Goal: Transaction & Acquisition: Purchase product/service

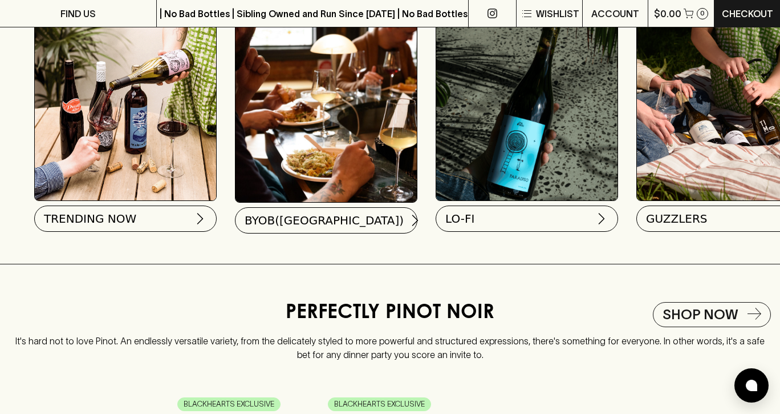
scroll to position [1140, 0]
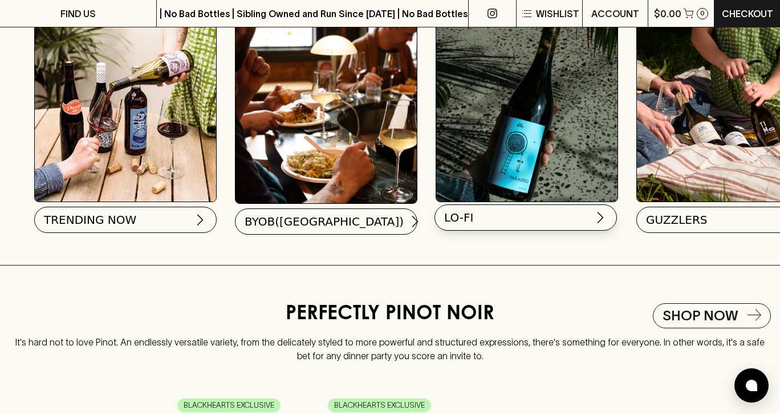
click at [503, 209] on button "LO-FI" at bounding box center [526, 217] width 183 height 26
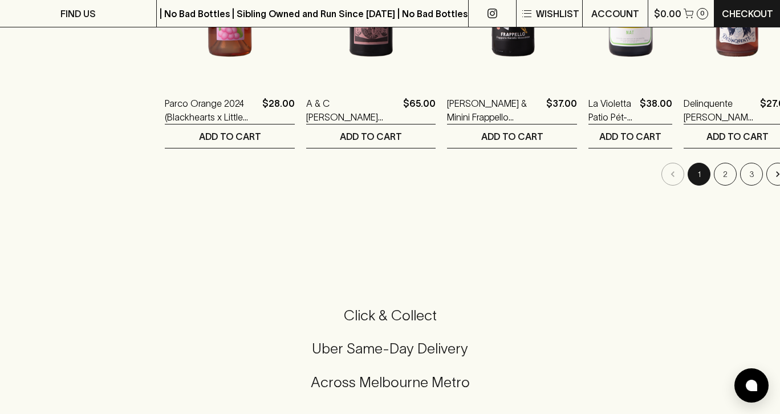
scroll to position [1223, 0]
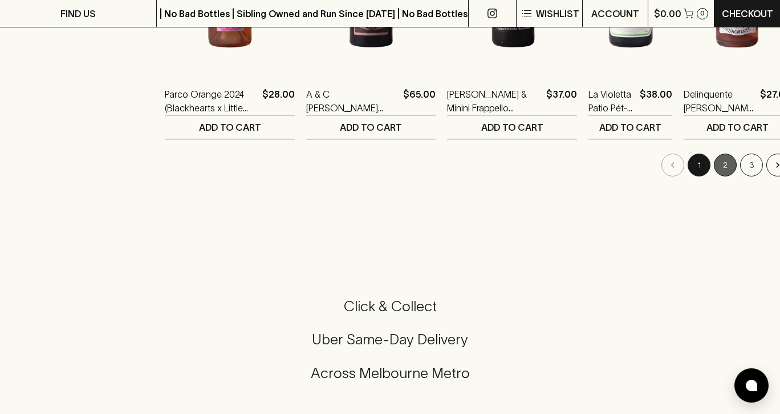
click at [714, 164] on button "2" at bounding box center [725, 164] width 23 height 23
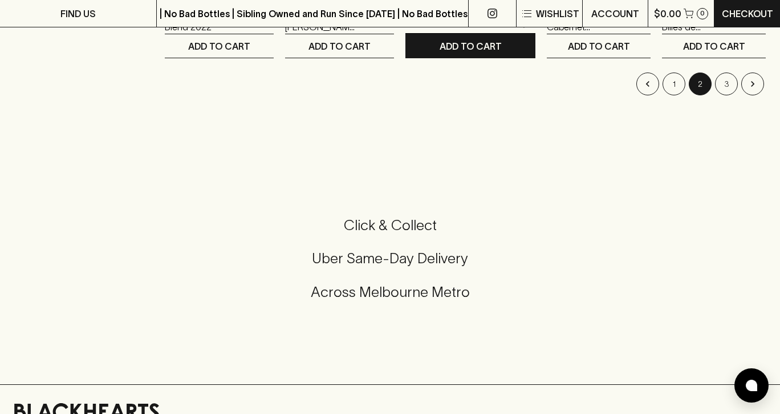
scroll to position [1310, 0]
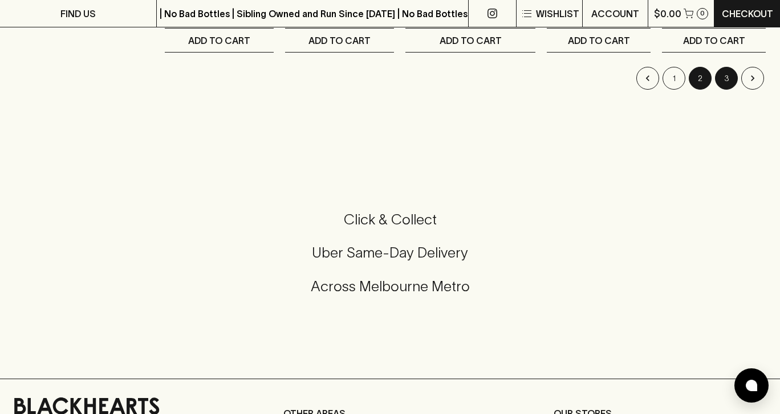
click at [729, 82] on button "3" at bounding box center [726, 78] width 23 height 23
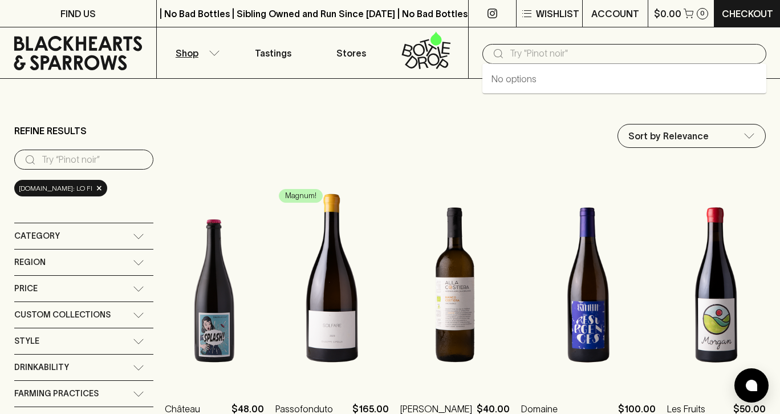
click at [537, 55] on input "text" at bounding box center [634, 53] width 248 height 18
type input "commune of buttons"
